Goal: Task Accomplishment & Management: Use online tool/utility

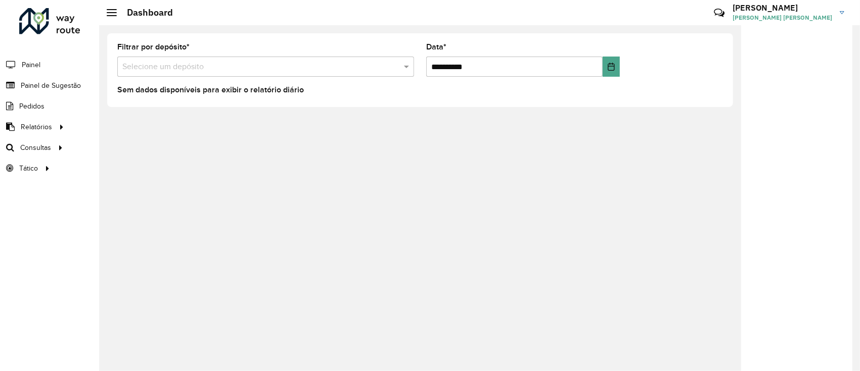
click at [188, 62] on input "text" at bounding box center [255, 67] width 266 height 12
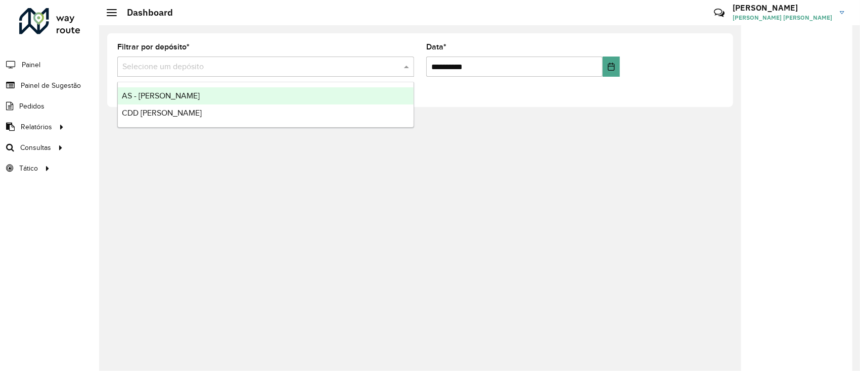
click at [154, 110] on span "CDD [PERSON_NAME]" at bounding box center [162, 113] width 80 height 9
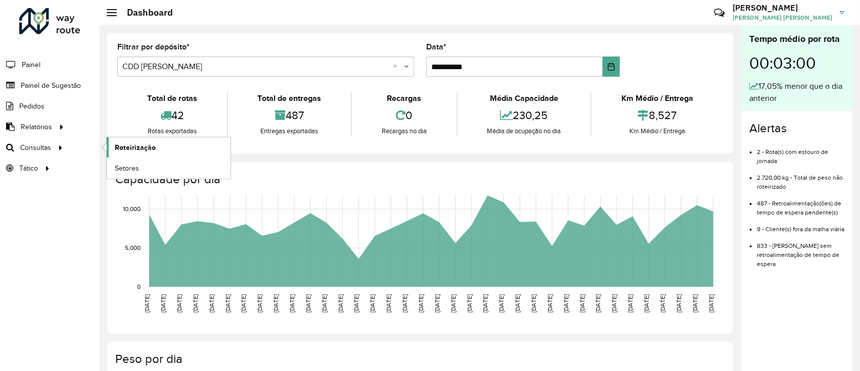
click at [142, 147] on span "Roteirização" at bounding box center [135, 148] width 41 height 11
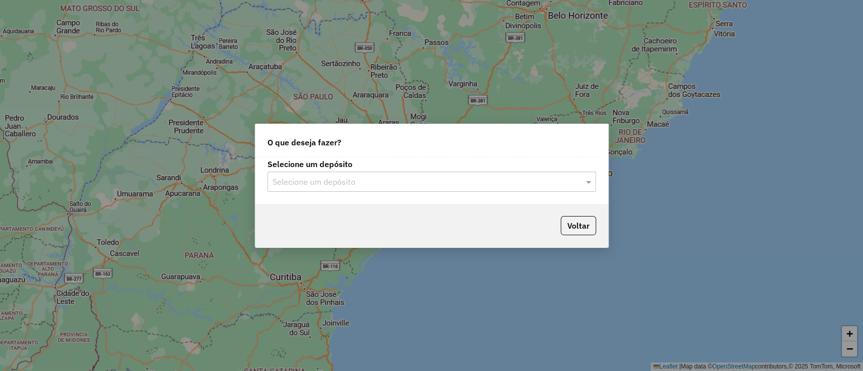
click at [308, 187] on input "text" at bounding box center [421, 182] width 298 height 12
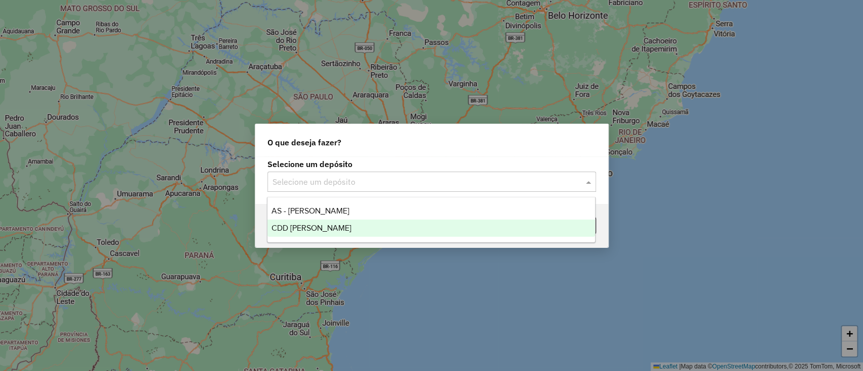
click at [303, 229] on span "CDD [PERSON_NAME]" at bounding box center [311, 228] width 80 height 9
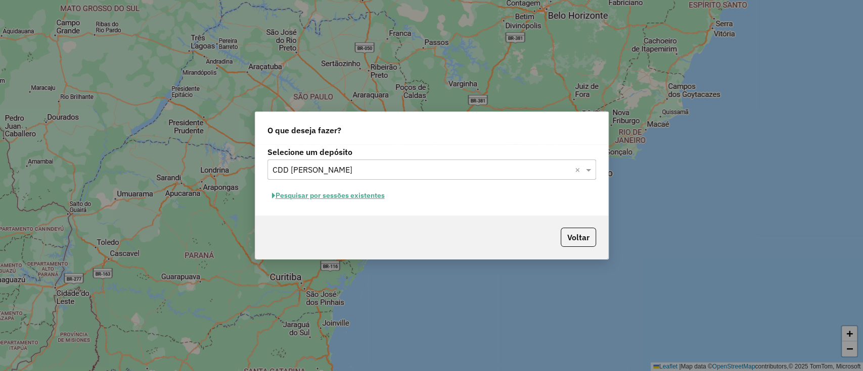
click at [340, 199] on button "Pesquisar por sessões existentes" at bounding box center [328, 196] width 122 height 16
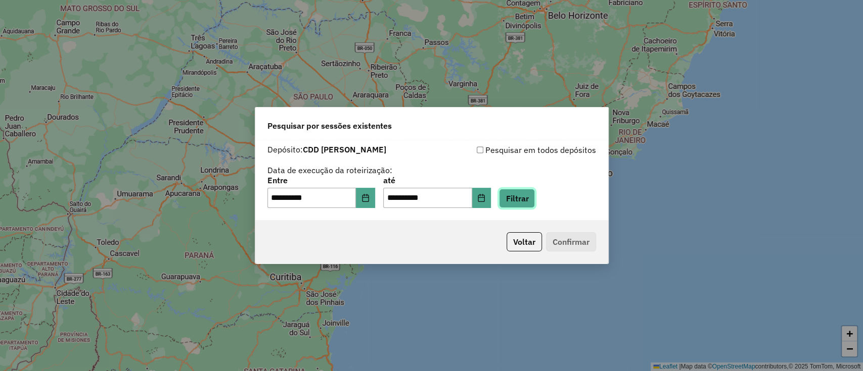
click at [527, 200] on button "Filtrar" at bounding box center [517, 198] width 36 height 19
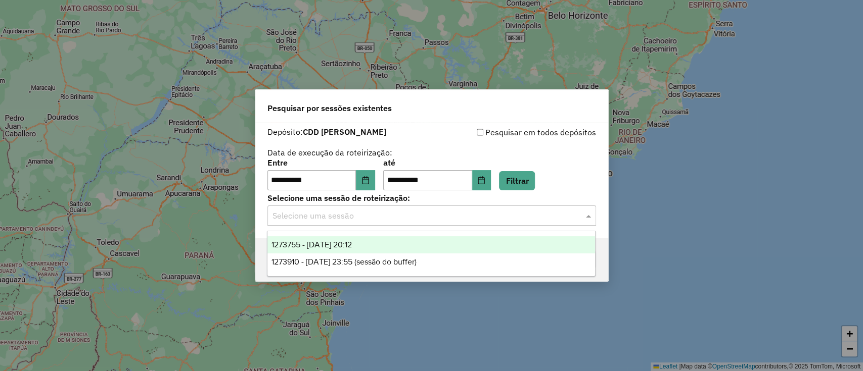
click at [308, 216] on input "text" at bounding box center [421, 216] width 298 height 12
click at [318, 241] on span "1273755 - [DATE] 20:12" at bounding box center [311, 245] width 80 height 9
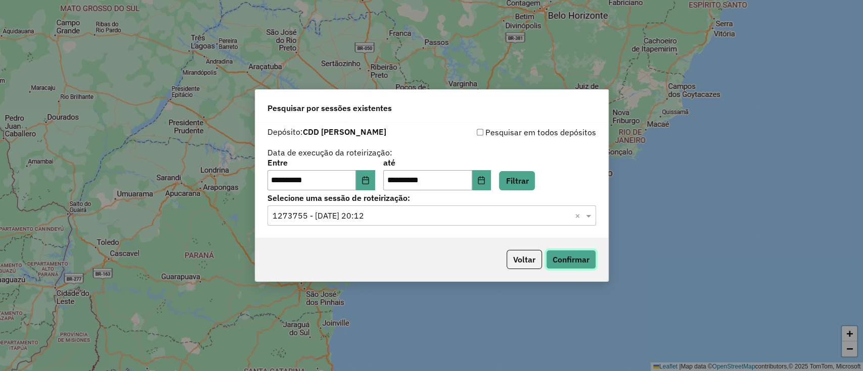
click at [568, 263] on button "Confirmar" at bounding box center [571, 259] width 50 height 19
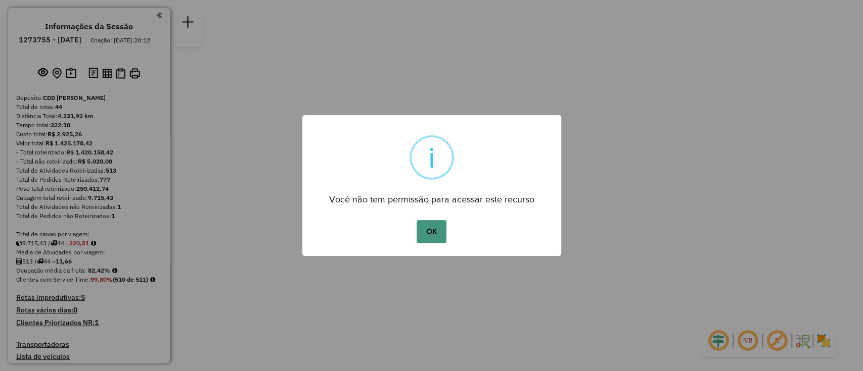
click at [430, 239] on button "OK" at bounding box center [431, 231] width 30 height 23
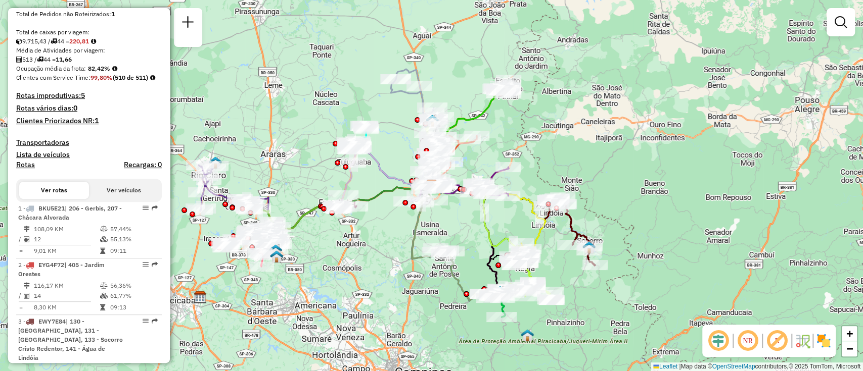
scroll to position [544, 0]
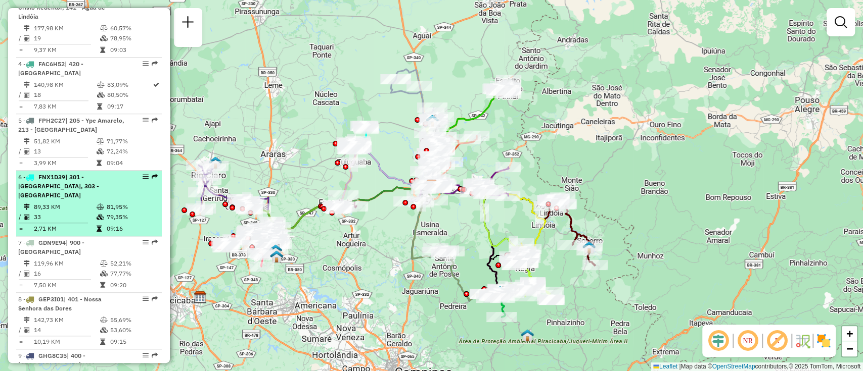
click at [141, 212] on td "81,95%" at bounding box center [131, 207] width 51 height 10
select select "**********"
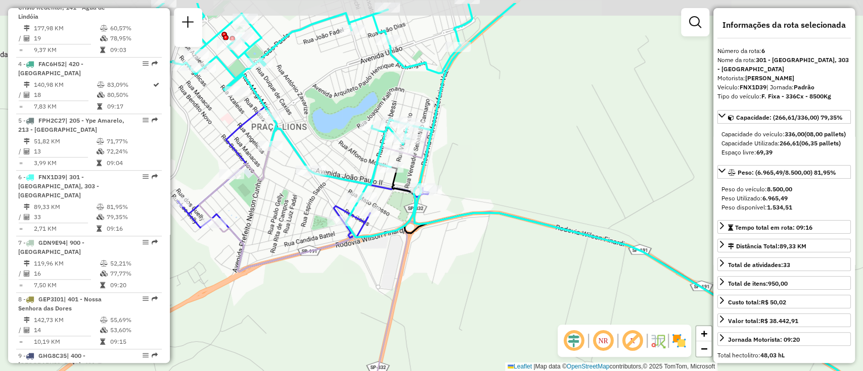
drag, startPoint x: 242, startPoint y: 178, endPoint x: 268, endPoint y: 216, distance: 46.1
click at [268, 215] on div "Janela de atendimento Grade de atendimento Capacidade Transportadoras Veículos …" at bounding box center [431, 185] width 863 height 371
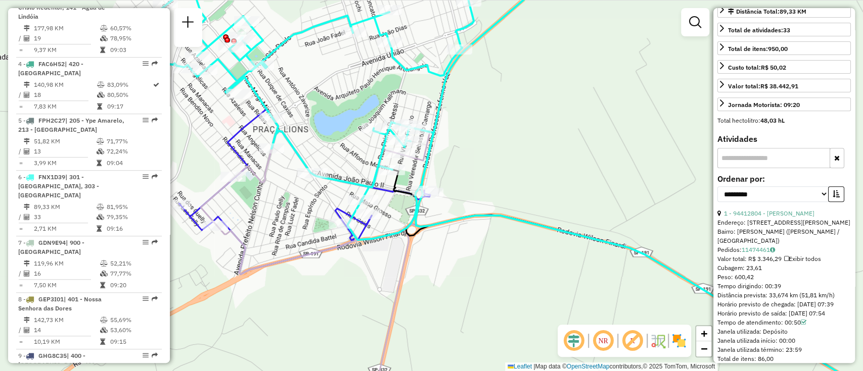
scroll to position [269, 0]
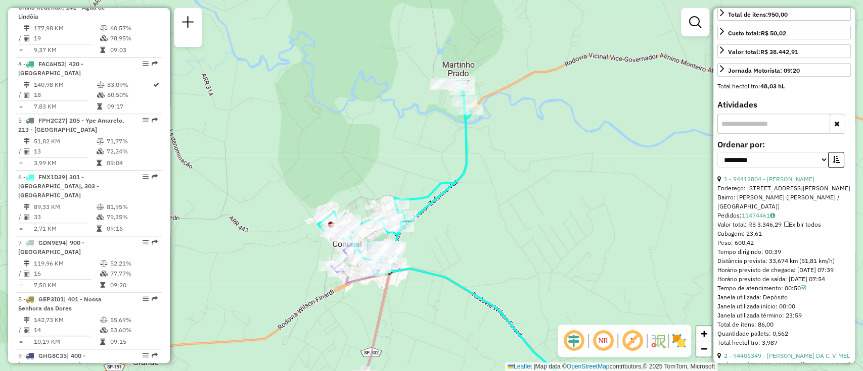
drag, startPoint x: 593, startPoint y: 176, endPoint x: 474, endPoint y: 243, distance: 136.7
click at [474, 243] on div "Janela de atendimento Grade de atendimento Capacidade Transportadoras Veículos …" at bounding box center [431, 185] width 863 height 371
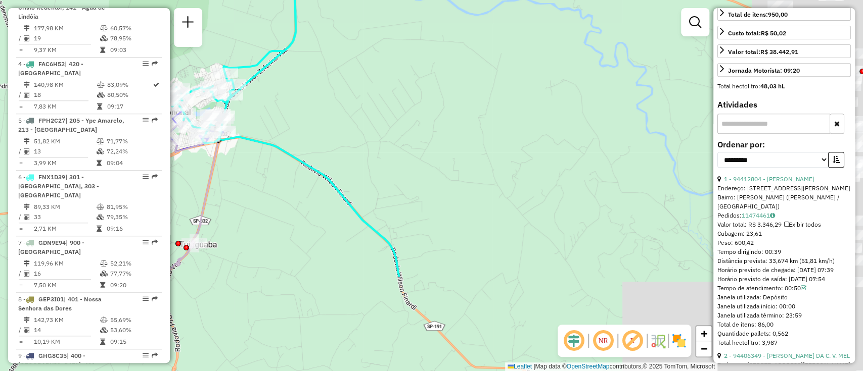
drag, startPoint x: 591, startPoint y: 236, endPoint x: 425, endPoint y: 87, distance: 223.4
click at [424, 96] on div "Janela de atendimento Grade de atendimento Capacidade Transportadoras Veículos …" at bounding box center [431, 185] width 863 height 371
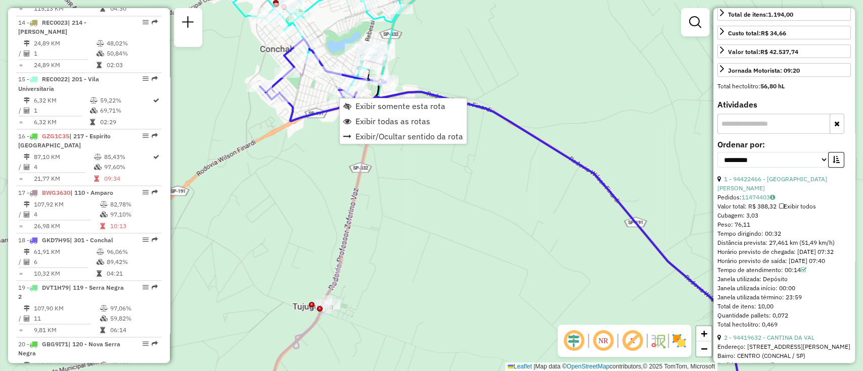
scroll to position [1439, 0]
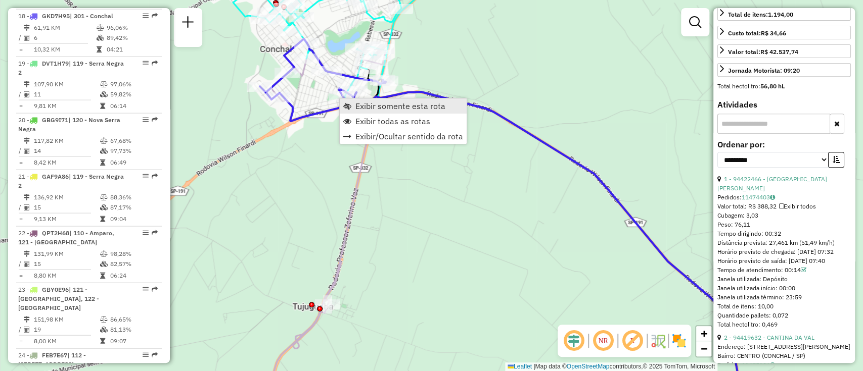
click at [375, 102] on span "Exibir somente esta rota" at bounding box center [400, 106] width 90 height 8
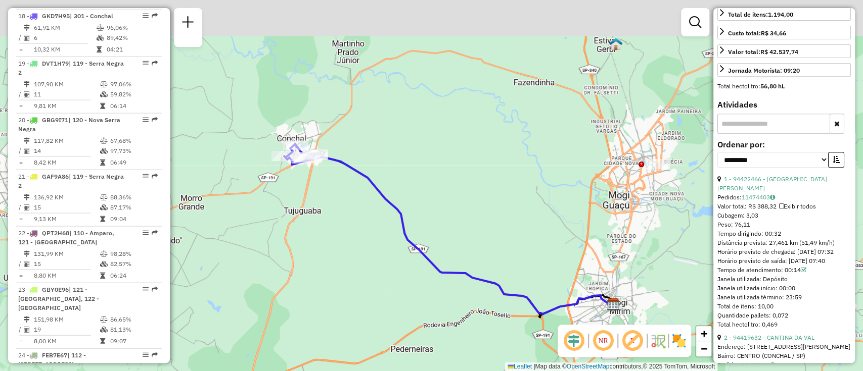
drag, startPoint x: 278, startPoint y: 147, endPoint x: 322, endPoint y: 290, distance: 149.8
click at [322, 290] on div "Janela de atendimento Grade de atendimento Capacidade Transportadoras Veículos …" at bounding box center [431, 185] width 863 height 371
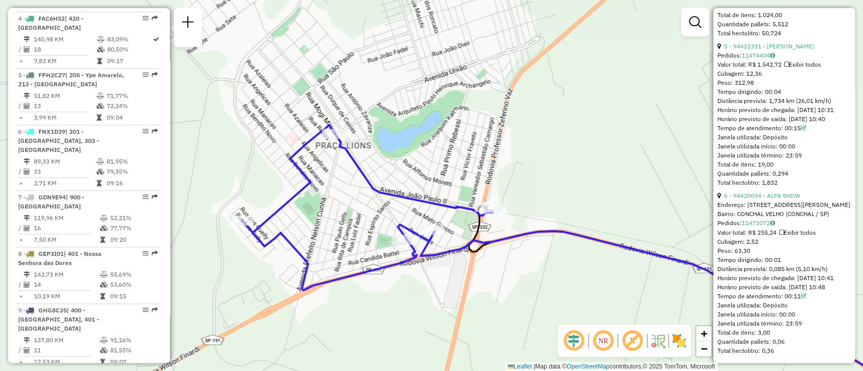
scroll to position [563, 0]
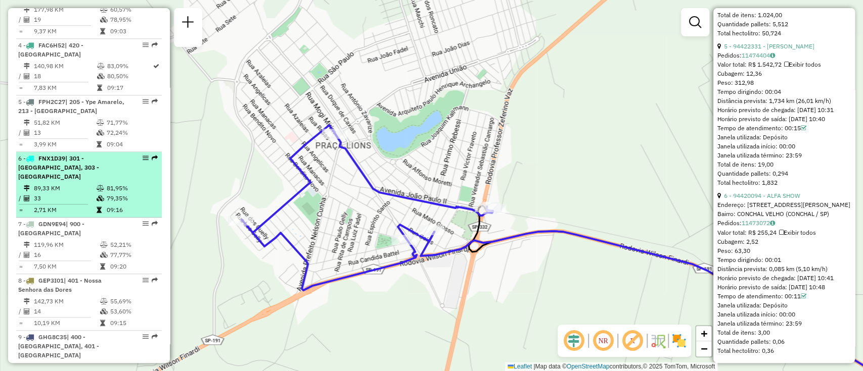
click at [143, 161] on em at bounding box center [146, 158] width 6 height 6
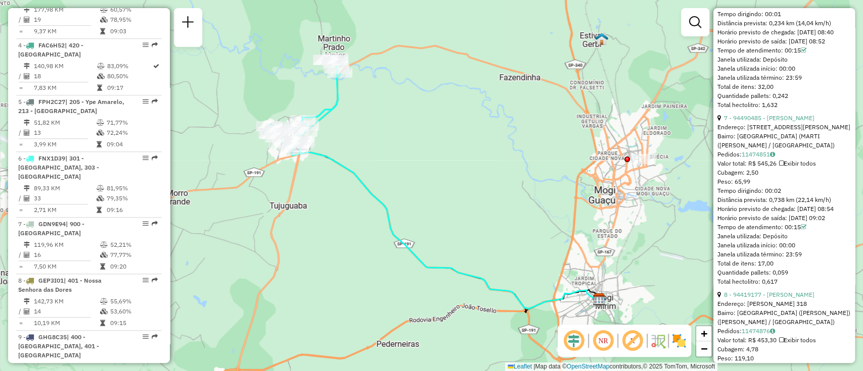
scroll to position [1413, 0]
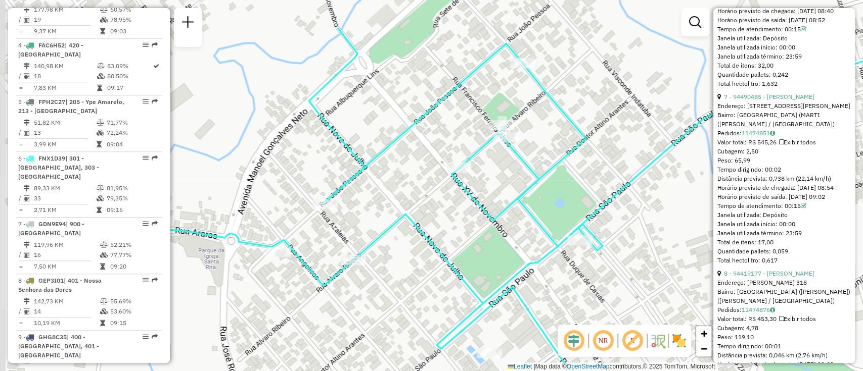
drag, startPoint x: 294, startPoint y: 155, endPoint x: 412, endPoint y: 220, distance: 134.4
click at [412, 220] on icon at bounding box center [551, 251] width 1032 height 446
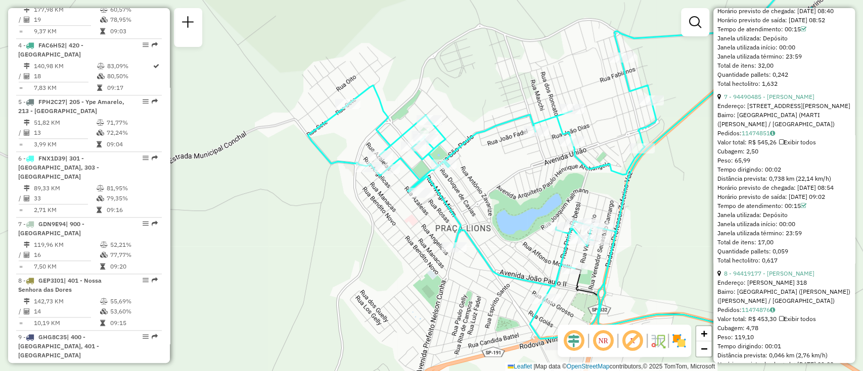
drag, startPoint x: 608, startPoint y: 130, endPoint x: 461, endPoint y: 139, distance: 147.4
click at [461, 140] on icon at bounding box center [551, 157] width 487 height 363
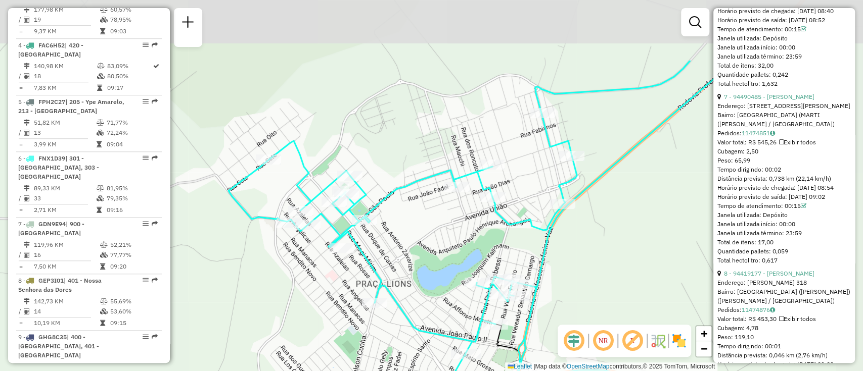
drag, startPoint x: 530, startPoint y: 125, endPoint x: 462, endPoint y: 223, distance: 118.8
click at [462, 223] on div "Janela de atendimento Grade de atendimento Capacidade Transportadoras Veículos …" at bounding box center [431, 185] width 863 height 371
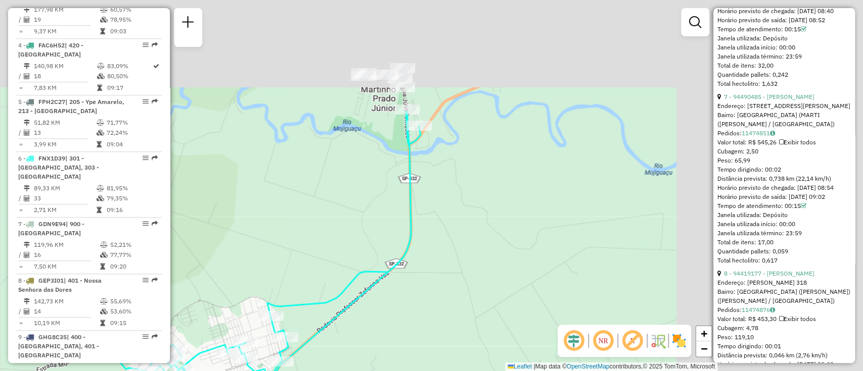
drag, startPoint x: 640, startPoint y: 139, endPoint x: 385, endPoint y: 304, distance: 303.4
click at [387, 303] on div "Janela de atendimento Grade de atendimento Capacidade Transportadoras Veículos …" at bounding box center [431, 185] width 863 height 371
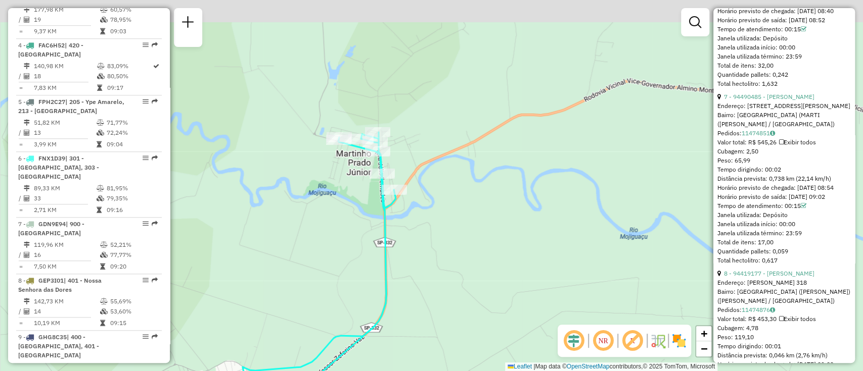
drag, startPoint x: 336, startPoint y: 111, endPoint x: 333, endPoint y: 194, distance: 82.9
click at [333, 194] on div "Janela de atendimento Grade de atendimento Capacidade Transportadoras Veículos …" at bounding box center [431, 185] width 863 height 371
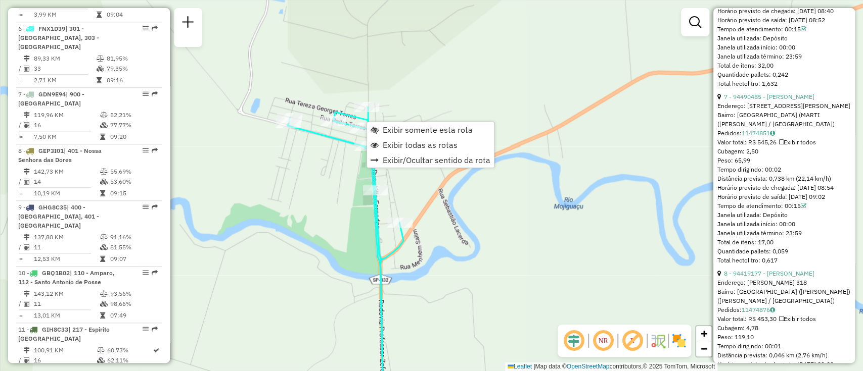
scroll to position [715, 0]
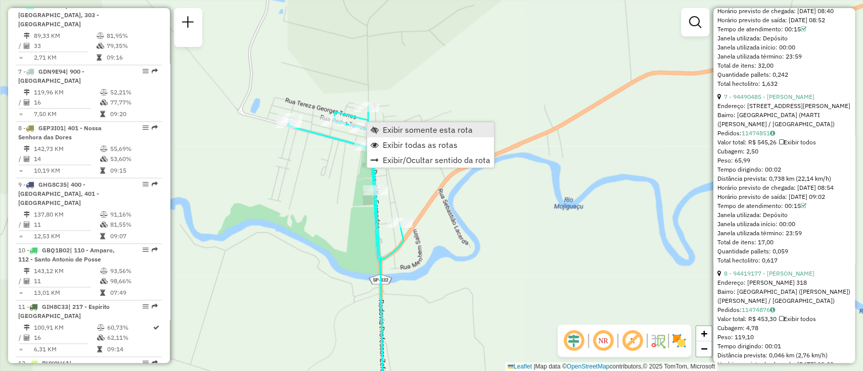
click at [403, 131] on span "Exibir somente esta rota" at bounding box center [428, 130] width 90 height 8
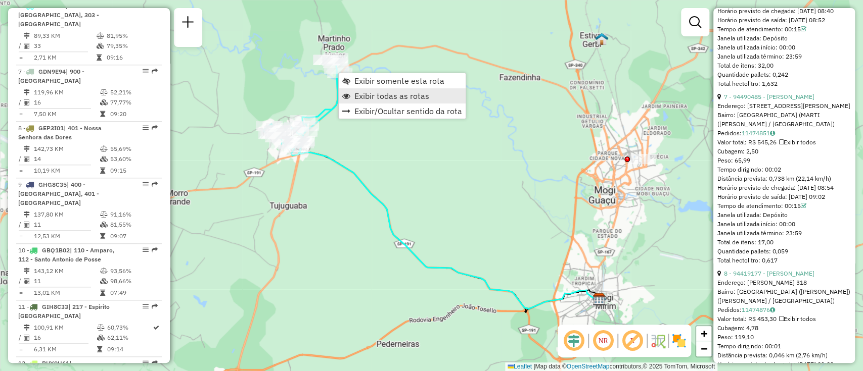
click at [376, 93] on span "Exibir todas as rotas" at bounding box center [391, 96] width 75 height 8
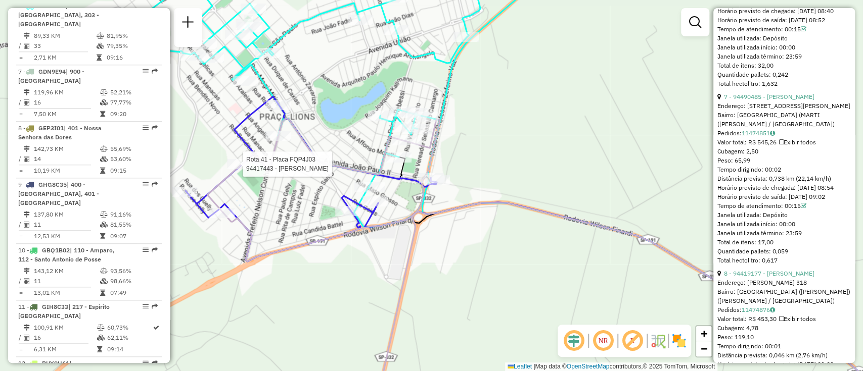
click at [242, 169] on div at bounding box center [239, 164] width 25 height 10
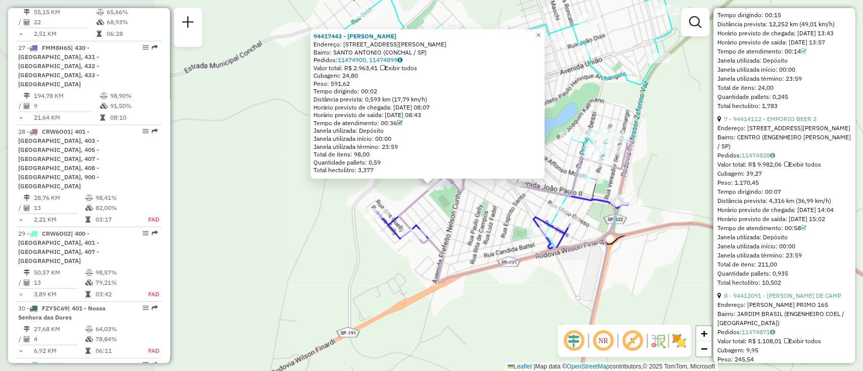
scroll to position [2794, 0]
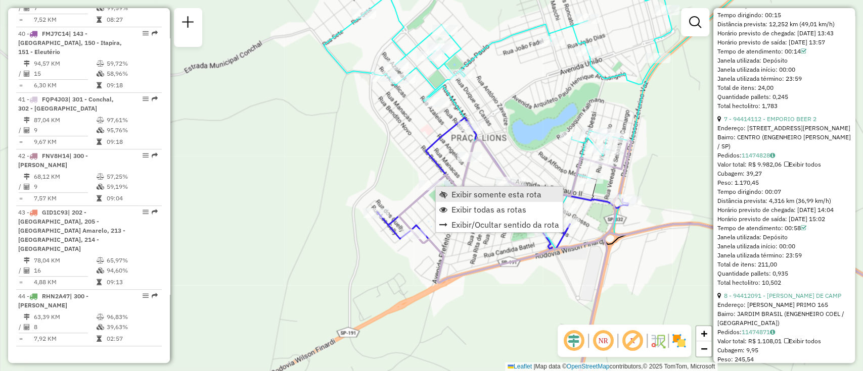
click at [468, 194] on span "Exibir somente esta rota" at bounding box center [496, 195] width 90 height 8
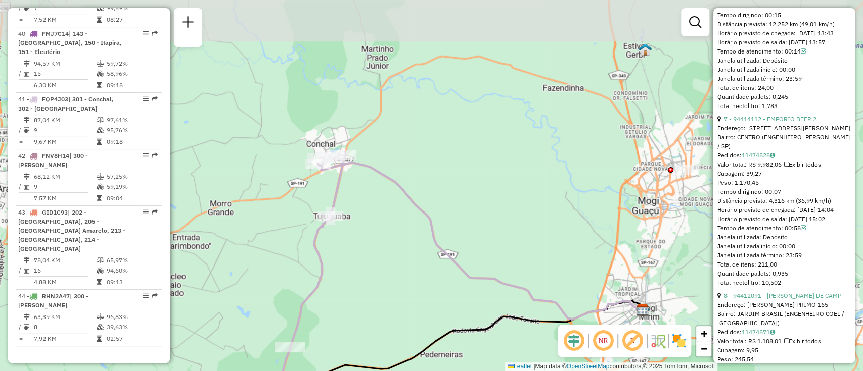
drag, startPoint x: 336, startPoint y: 140, endPoint x: 358, endPoint y: 229, distance: 92.1
click at [358, 229] on div "Janela de atendimento Grade de atendimento Capacidade Transportadoras Veículos …" at bounding box center [431, 185] width 863 height 371
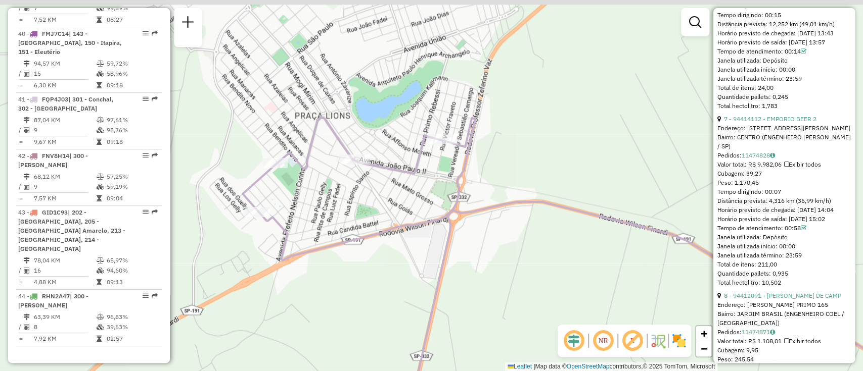
drag, startPoint x: 344, startPoint y: 145, endPoint x: 351, endPoint y: 203, distance: 58.5
click at [351, 203] on div "Janela de atendimento Grade de atendimento Capacidade Transportadoras Veículos …" at bounding box center [431, 185] width 863 height 371
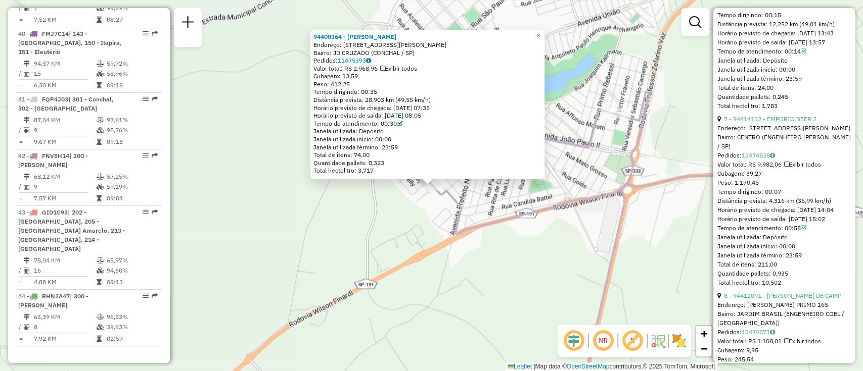
click at [454, 217] on icon at bounding box center [690, 222] width 517 height 92
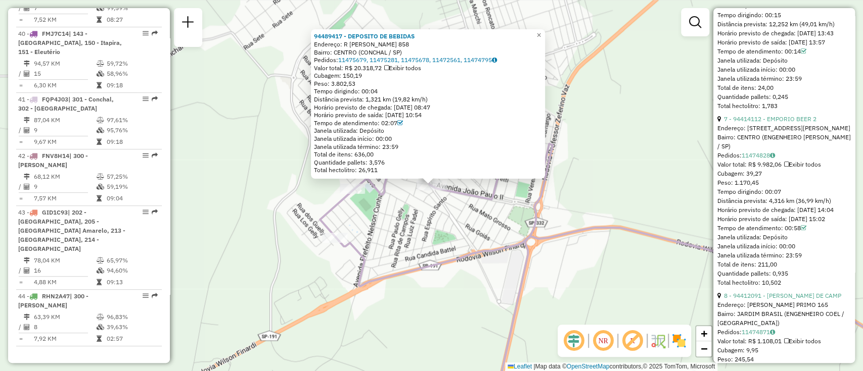
click at [635, 166] on div "94489417 - DEPOSITO DE BEBIDAS Endereço: R MOGI MIRIM 858 Bairro: CENTRO (CONCH…" at bounding box center [431, 185] width 863 height 371
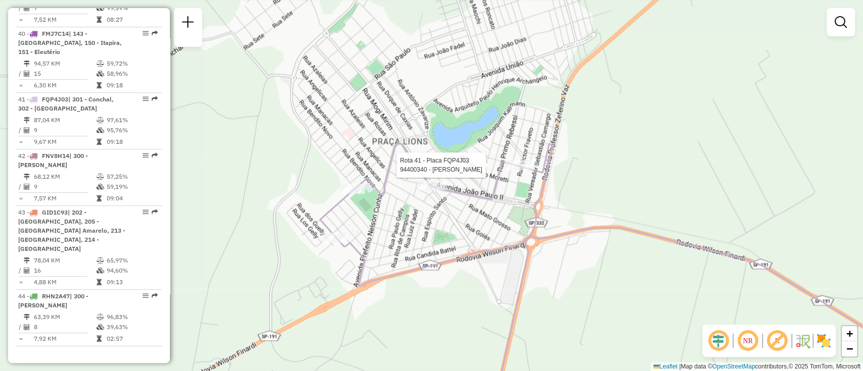
select select "**********"
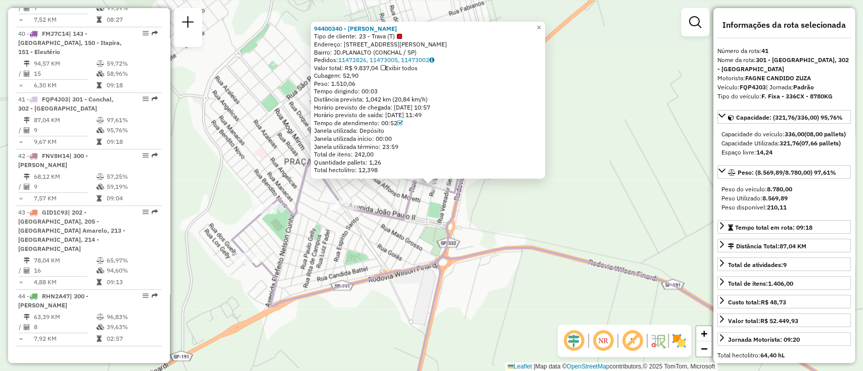
click at [602, 195] on div "94400340 - IRMAOS CAMARGO CONCH Tipo de cliente: 23 - Trava (T) Endereço: R VIC…" at bounding box center [431, 185] width 863 height 371
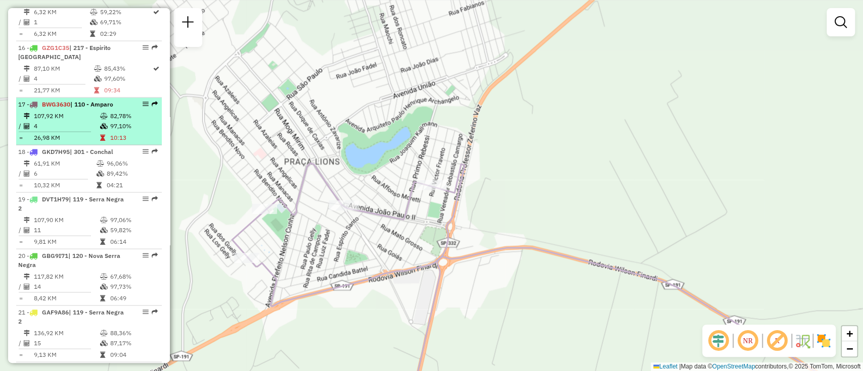
scroll to position [1244, 0]
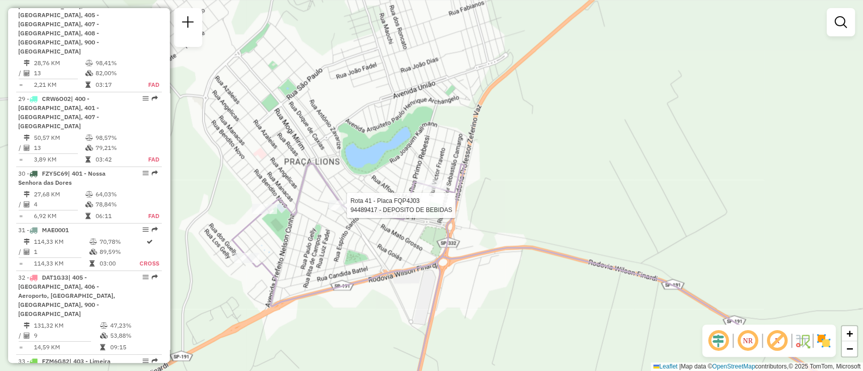
select select "**********"
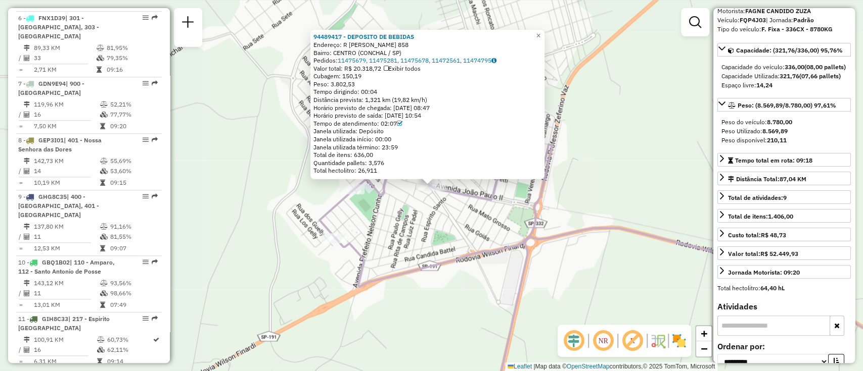
scroll to position [638, 0]
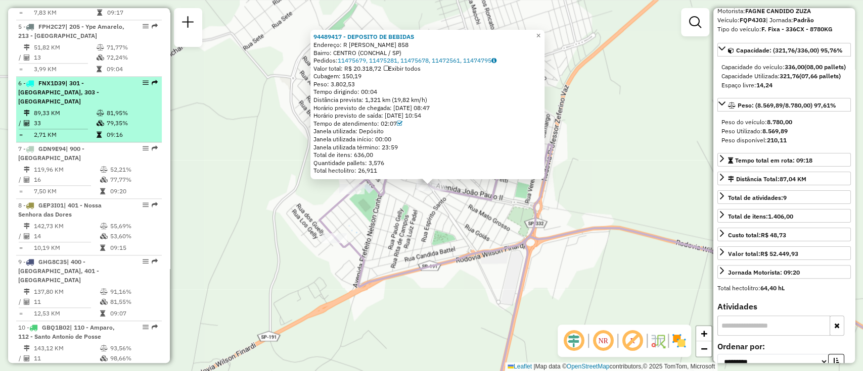
drag, startPoint x: 118, startPoint y: 105, endPoint x: 105, endPoint y: 108, distance: 13.5
click at [105, 106] on div "6 - FNX1D39 | 301 - Conchal, 303 - Cidade Universitária - Pederneiras" at bounding box center [71, 92] width 107 height 27
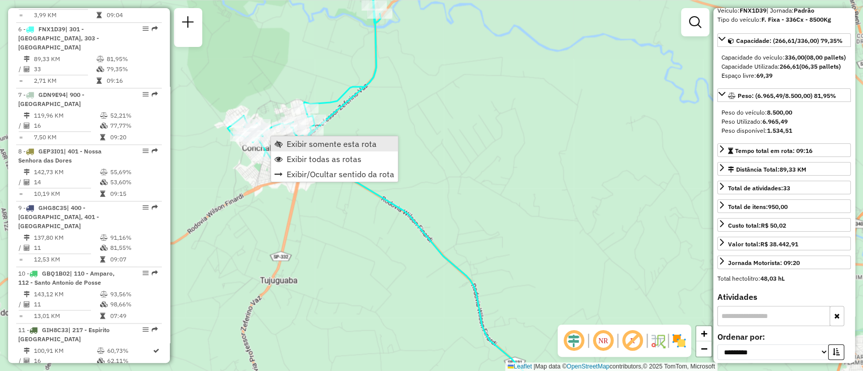
scroll to position [715, 0]
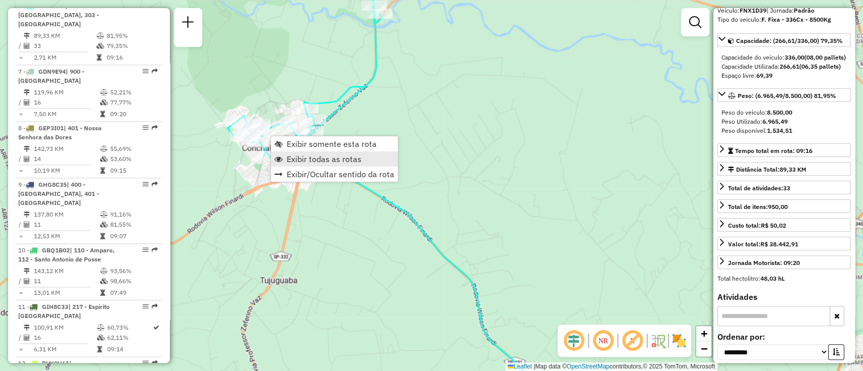
click at [328, 158] on span "Exibir todas as rotas" at bounding box center [324, 159] width 75 height 8
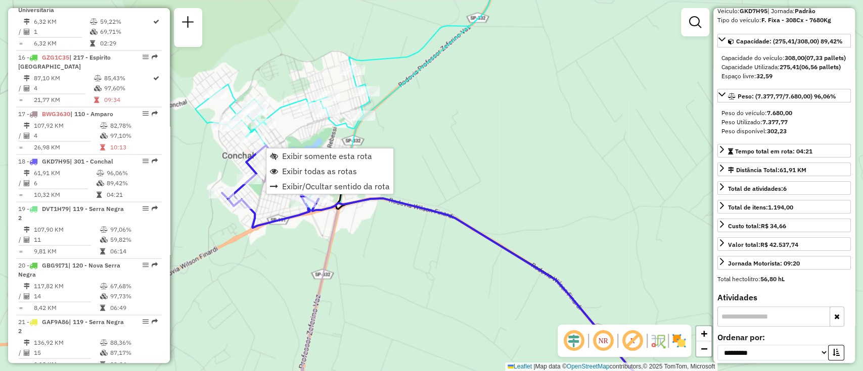
scroll to position [1439, 0]
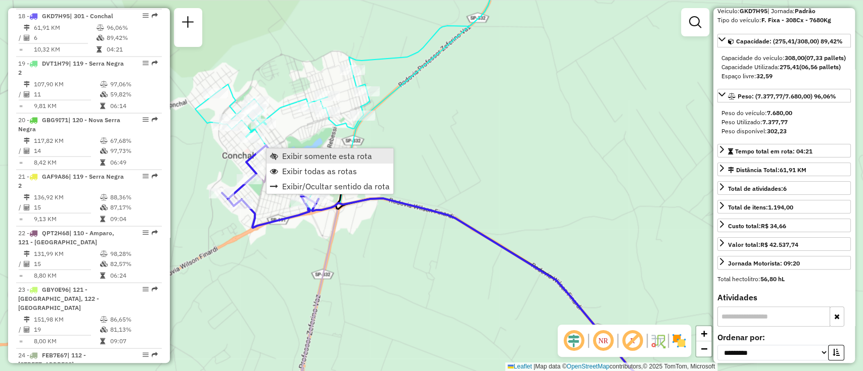
click at [297, 156] on span "Exibir somente esta rota" at bounding box center [327, 156] width 90 height 8
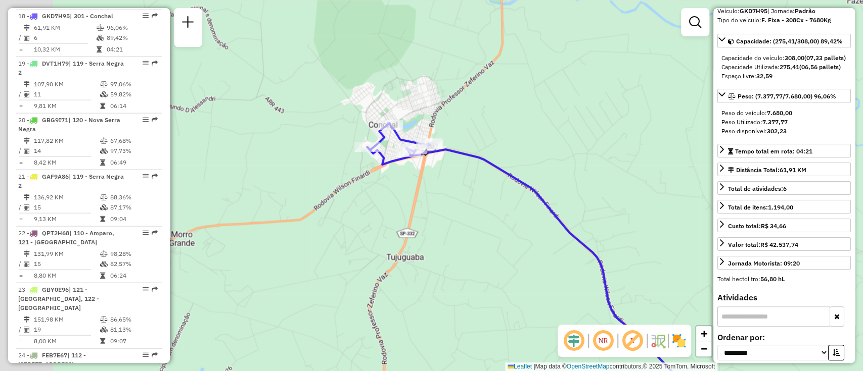
drag, startPoint x: 258, startPoint y: 115, endPoint x: 514, endPoint y: 220, distance: 275.9
click at [514, 220] on div "Janela de atendimento Grade de atendimento Capacidade Transportadoras Veículos …" at bounding box center [431, 185] width 863 height 371
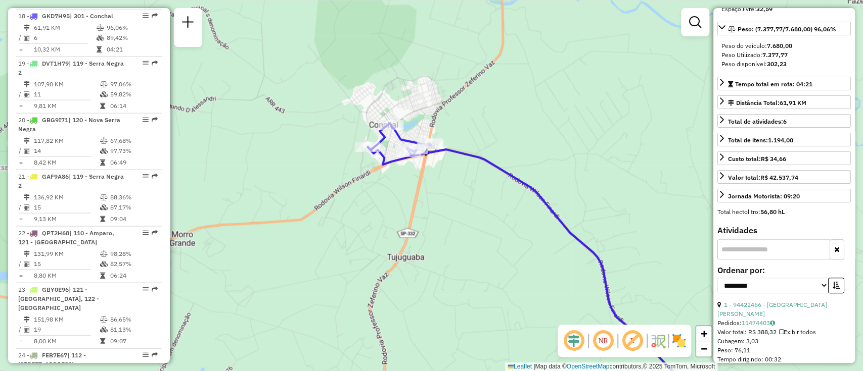
scroll to position [404, 0]
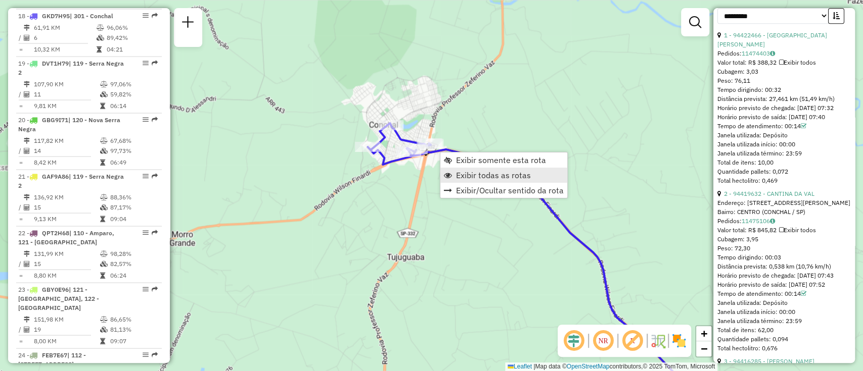
click at [482, 171] on span "Exibir todas as rotas" at bounding box center [493, 175] width 75 height 8
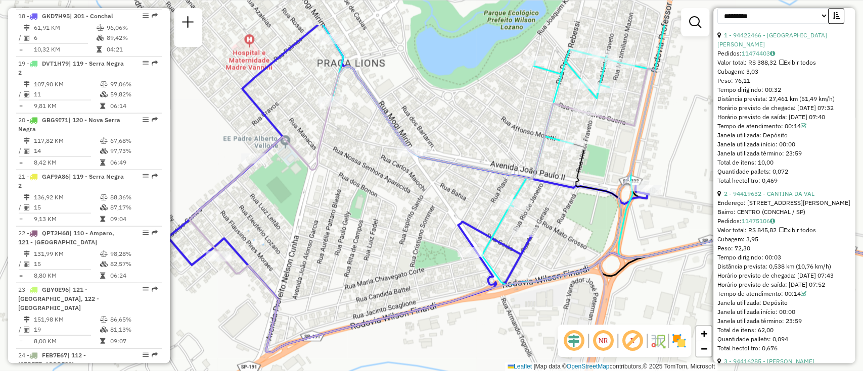
drag, startPoint x: 415, startPoint y: 135, endPoint x: 421, endPoint y: 198, distance: 62.9
click at [421, 198] on div "Janela de atendimento Grade de atendimento Capacidade Transportadoras Veículos …" at bounding box center [431, 185] width 863 height 371
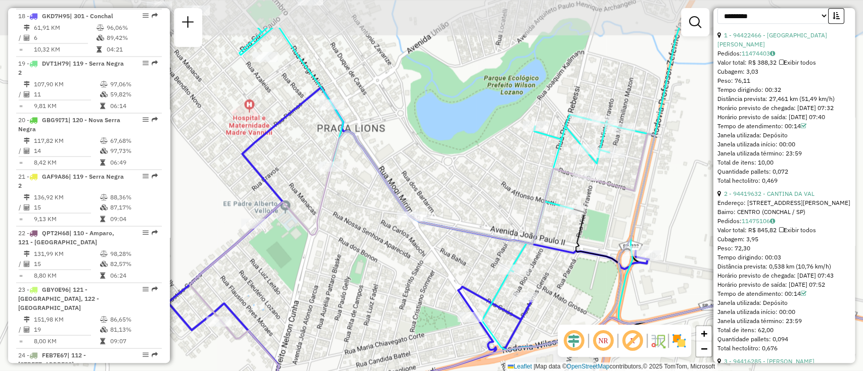
drag, startPoint x: 445, startPoint y: 133, endPoint x: 445, endPoint y: 199, distance: 65.2
click at [445, 199] on div "Janela de atendimento Grade de atendimento Capacidade Transportadoras Veículos …" at bounding box center [431, 185] width 863 height 371
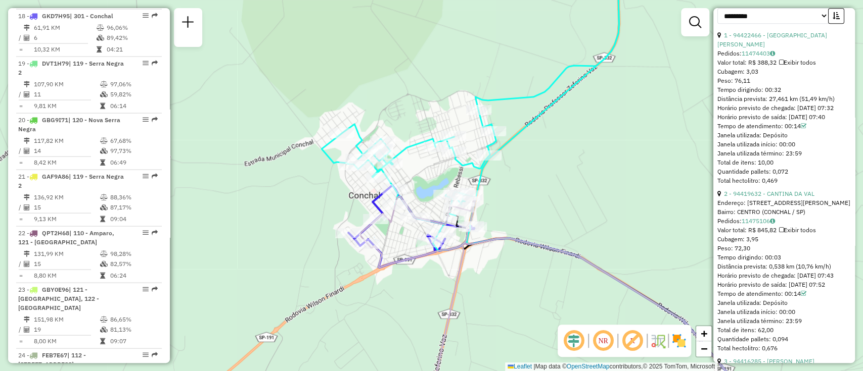
drag, startPoint x: 568, startPoint y: 220, endPoint x: 546, endPoint y: 235, distance: 26.4
click at [546, 235] on div "Janela de atendimento Grade de atendimento Capacidade Transportadoras Veículos …" at bounding box center [431, 185] width 863 height 371
